Goal: Navigation & Orientation: Find specific page/section

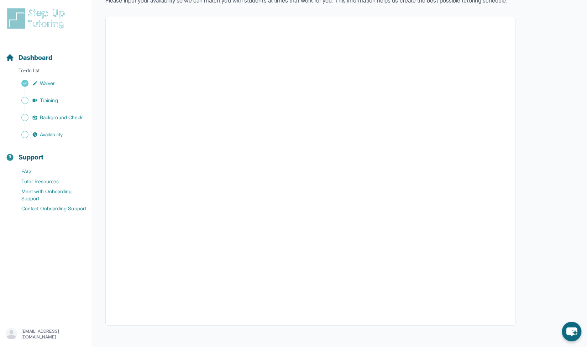
scroll to position [60, 0]
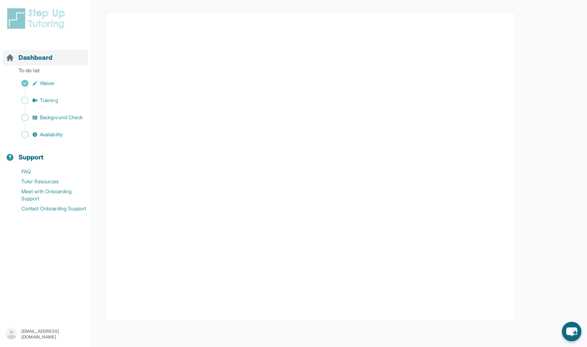
click at [28, 61] on span "Dashboard" at bounding box center [35, 58] width 34 height 10
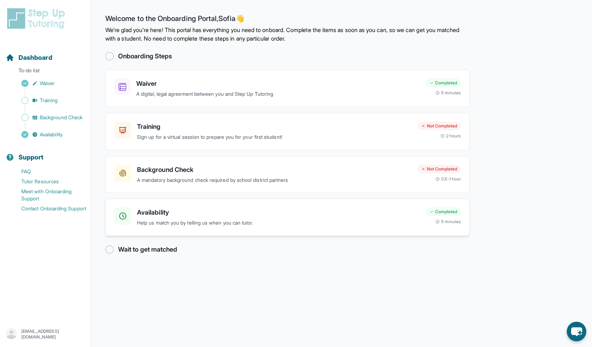
click at [196, 212] on h3 "Availability" at bounding box center [278, 212] width 283 height 10
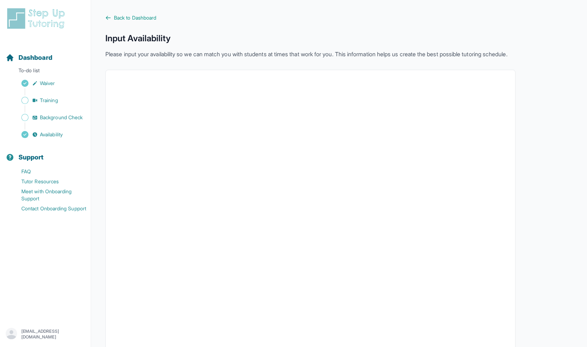
scroll to position [66, 0]
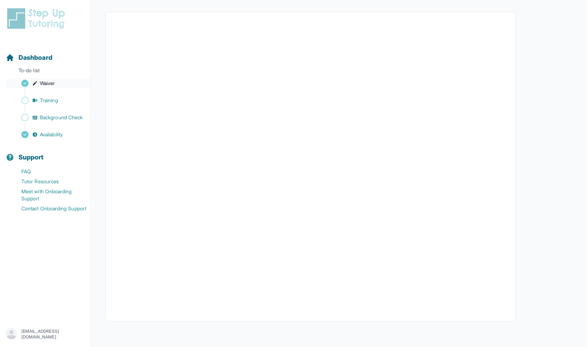
click at [47, 83] on span "Waiver" at bounding box center [47, 83] width 15 height 7
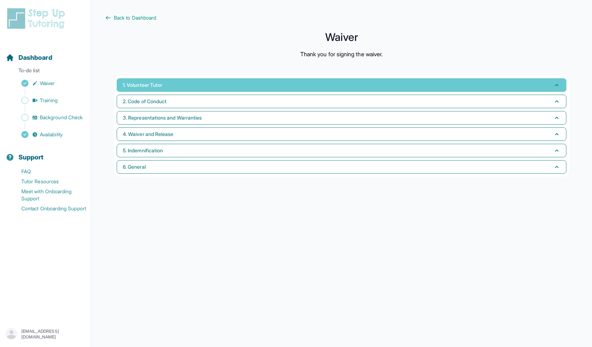
click at [157, 89] on button "1. Volunteer Tutor" at bounding box center [342, 85] width 450 height 14
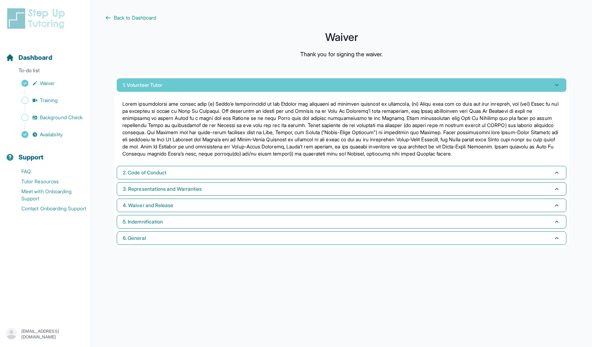
click at [154, 89] on button "1. Volunteer Tutor" at bounding box center [342, 85] width 450 height 14
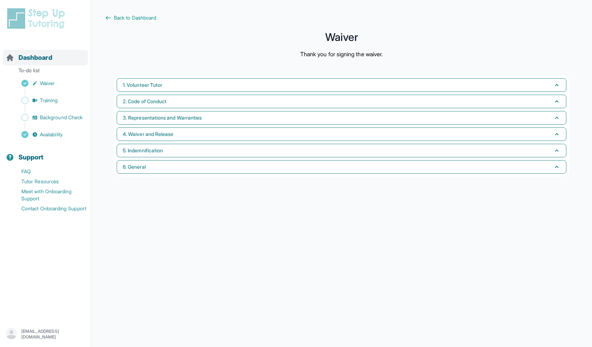
click at [41, 60] on span "Dashboard" at bounding box center [35, 58] width 34 height 10
